Goal: Task Accomplishment & Management: Manage account settings

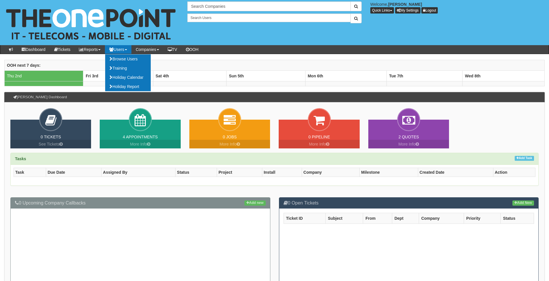
click at [128, 50] on link "Users" at bounding box center [118, 49] width 26 height 9
click at [125, 58] on link "Browse Users" at bounding box center [128, 58] width 46 height 9
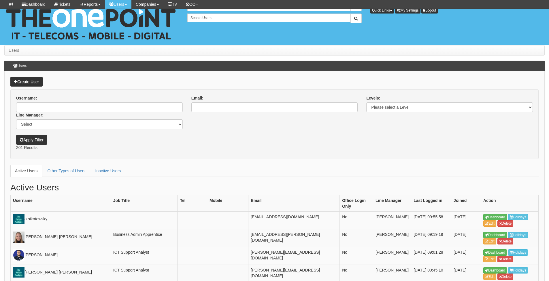
scroll to position [1120, 0]
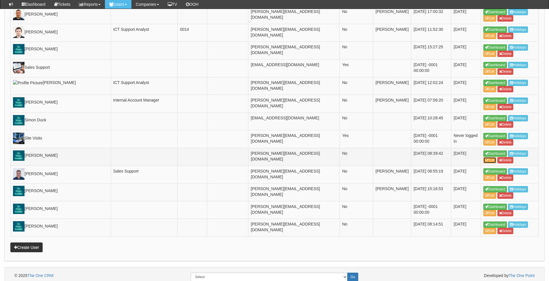
click at [493, 157] on link "Edit" at bounding box center [489, 160] width 13 height 6
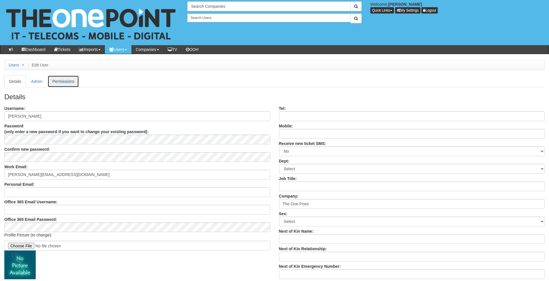
click at [74, 83] on link "Permissions" at bounding box center [63, 81] width 31 height 12
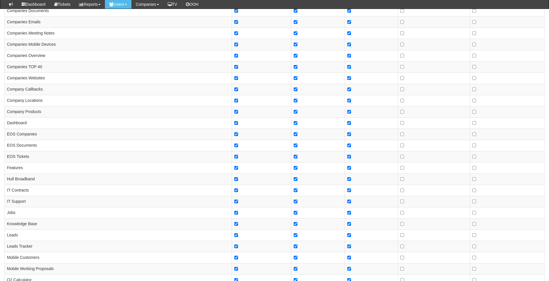
scroll to position [534, 0]
